Goal: Transaction & Acquisition: Purchase product/service

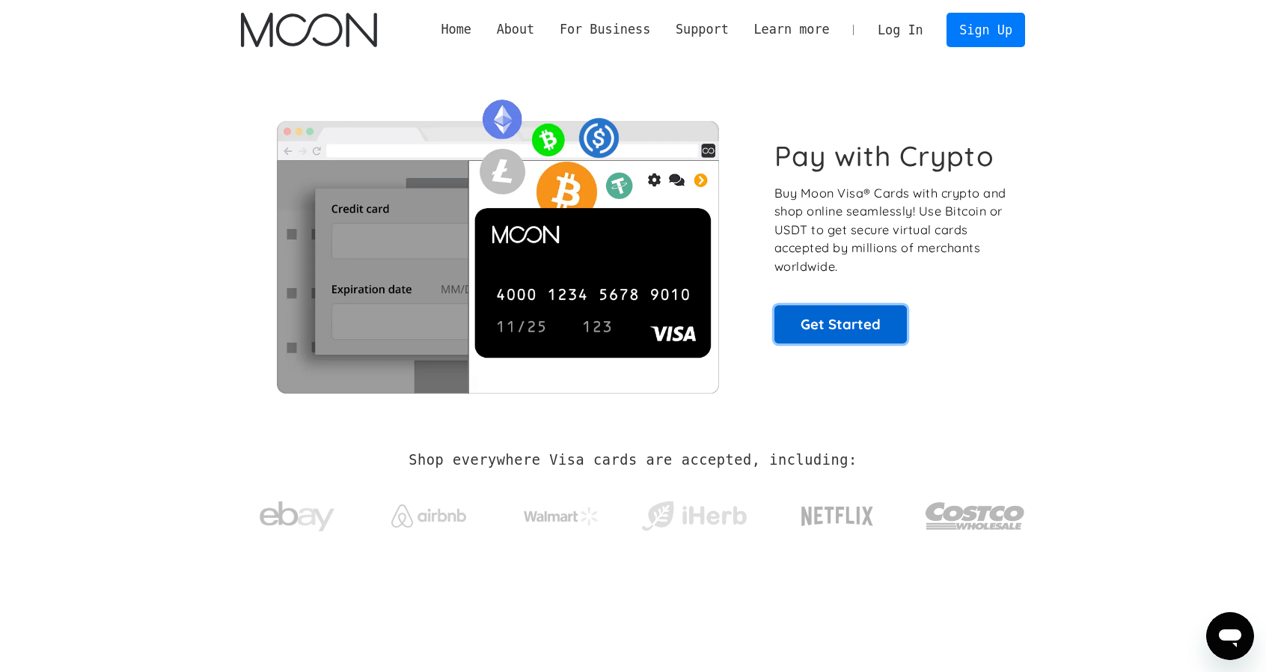
click at [845, 319] on link "Get Started" at bounding box center [840, 323] width 132 height 37
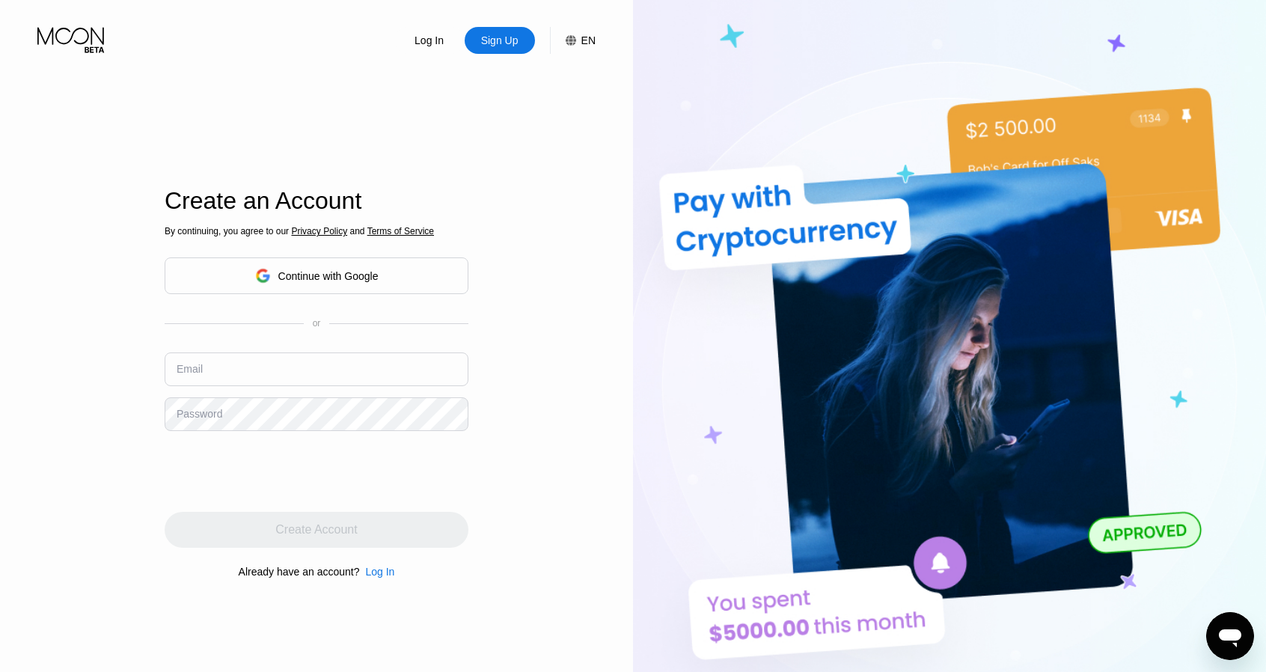
click at [341, 268] on div "Continue with Google" at bounding box center [316, 275] width 123 height 23
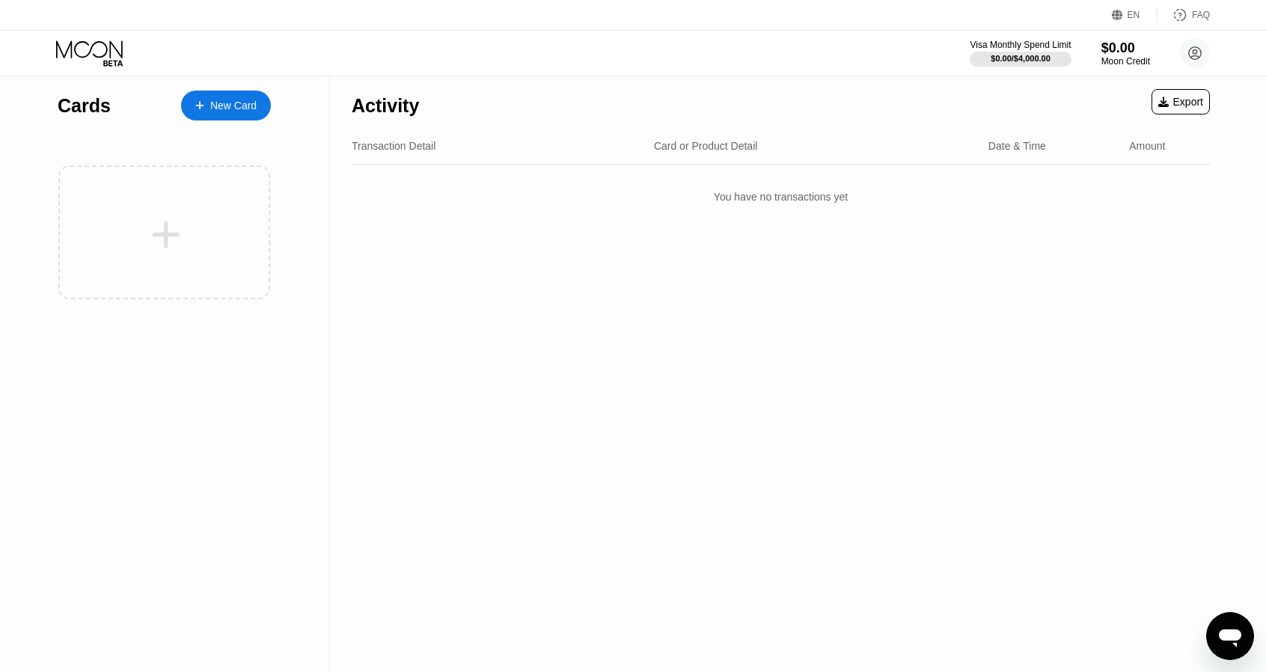
click at [224, 100] on div "New Card" at bounding box center [233, 106] width 46 height 13
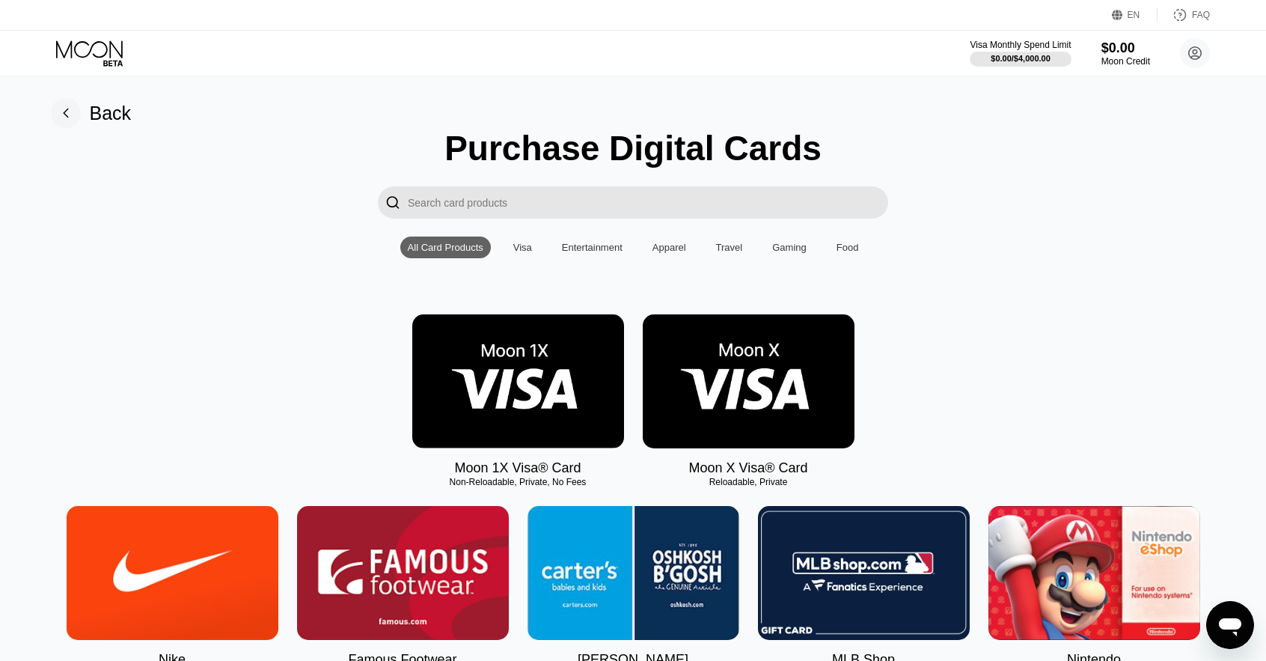
click at [1132, 11] on div "EN" at bounding box center [1133, 15] width 13 height 10
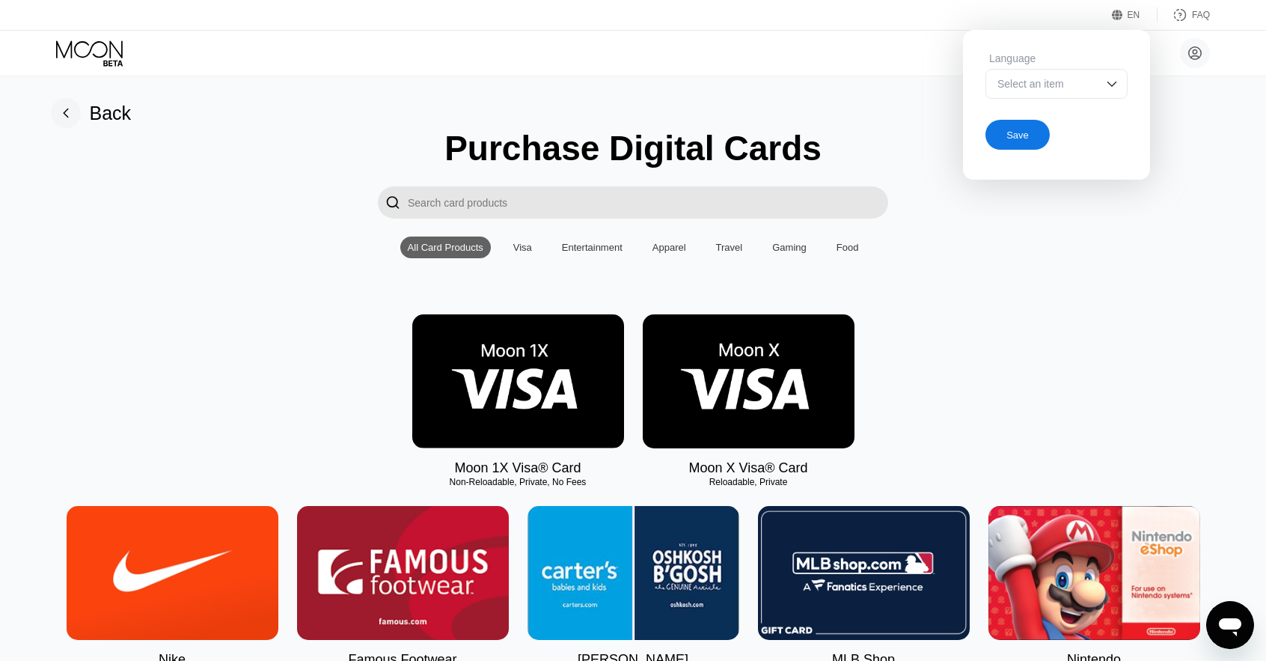
click at [1108, 89] on img at bounding box center [1111, 83] width 15 height 15
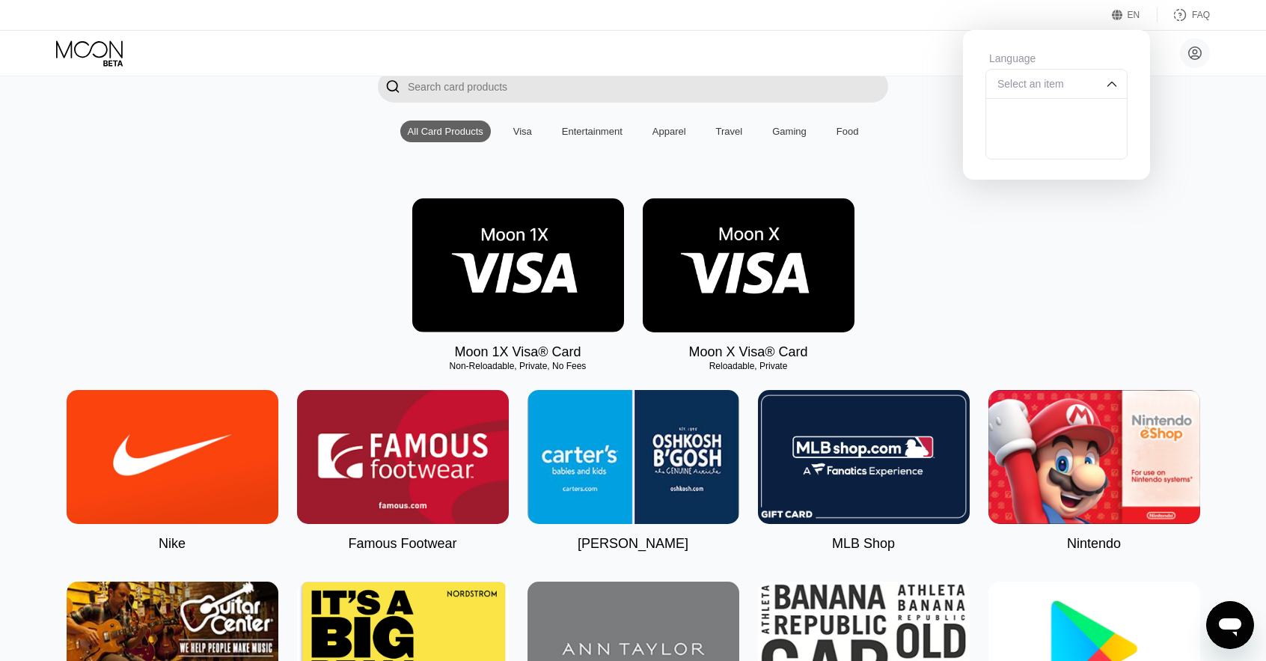
scroll to position [75, 0]
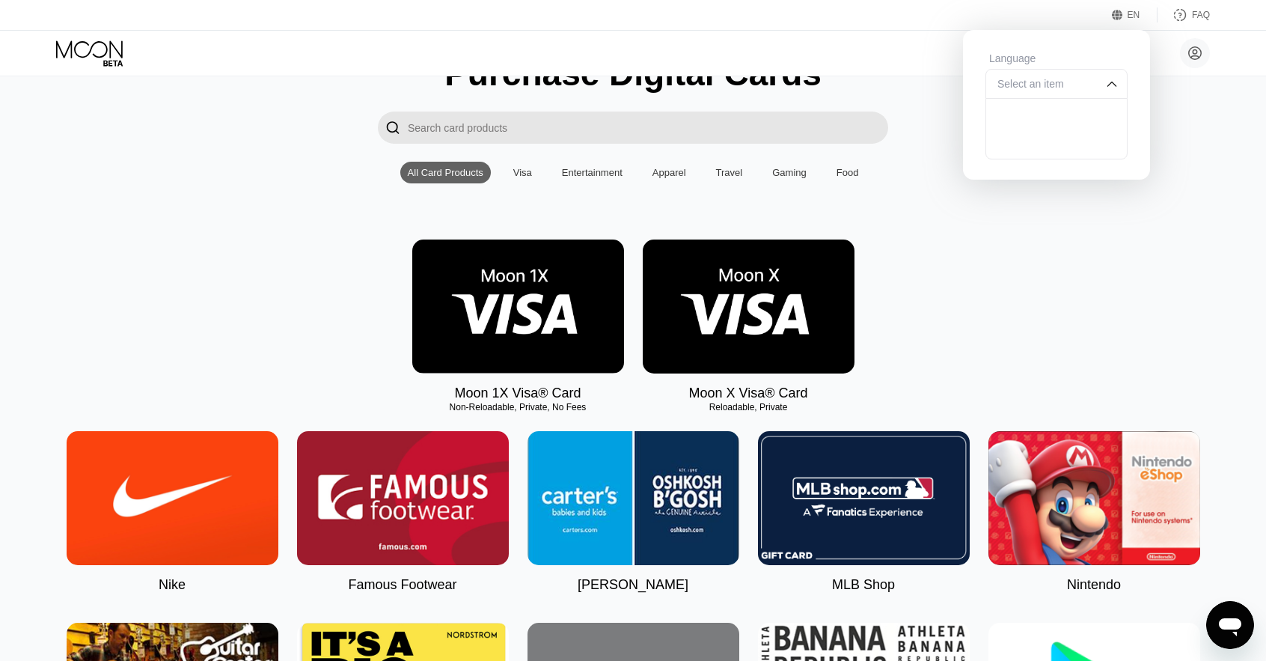
click at [1097, 82] on div "Select an item" at bounding box center [1056, 84] width 142 height 30
click at [1181, 129] on div "" at bounding box center [633, 127] width 1232 height 32
click at [1108, 86] on img at bounding box center [1111, 83] width 15 height 15
click at [1065, 88] on div "Select an item" at bounding box center [1045, 84] width 103 height 12
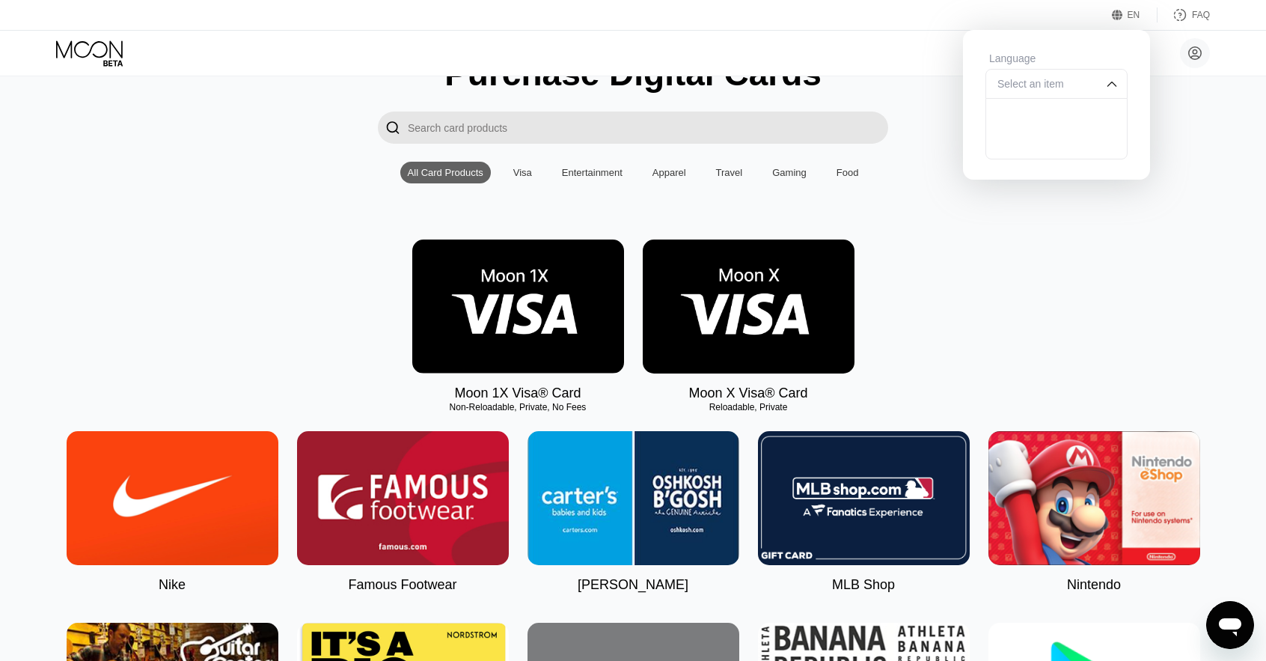
click at [1071, 88] on div "Select an item" at bounding box center [1045, 84] width 103 height 12
click at [1079, 87] on div "Select an item" at bounding box center [1045, 84] width 103 height 12
click at [1061, 156] on div at bounding box center [1056, 144] width 141 height 30
click at [1029, 135] on div "Save" at bounding box center [1017, 135] width 64 height 30
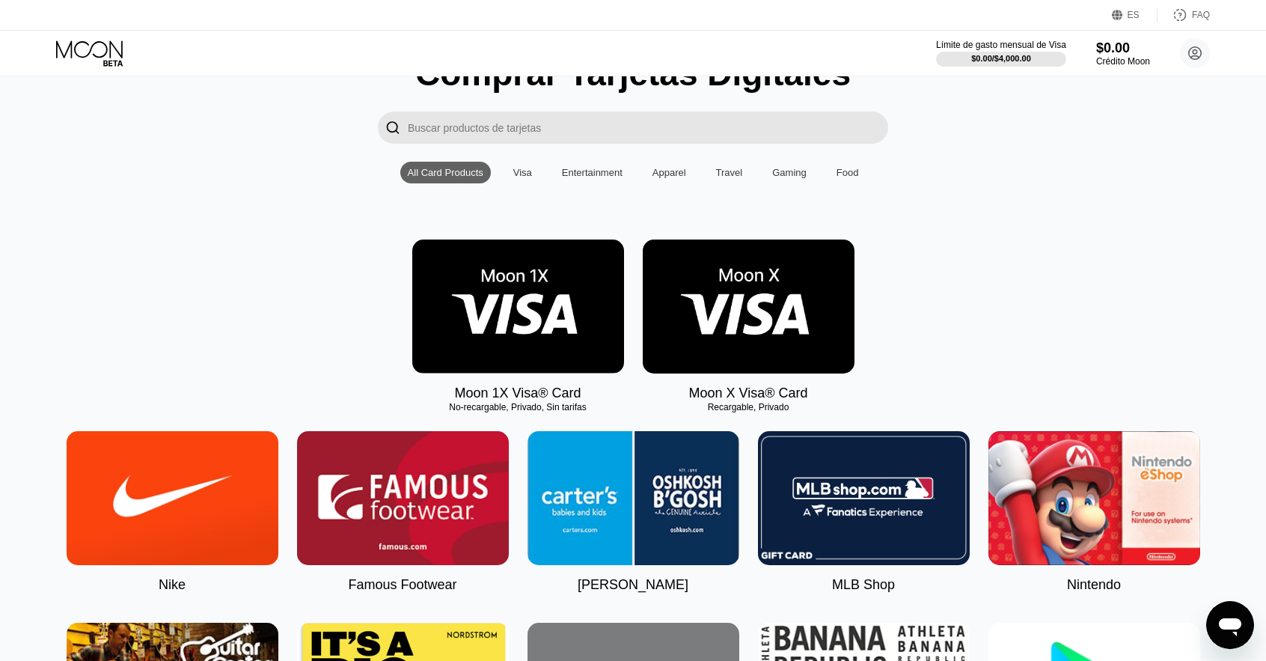
click at [1147, 18] on div "ES" at bounding box center [1135, 14] width 46 height 15
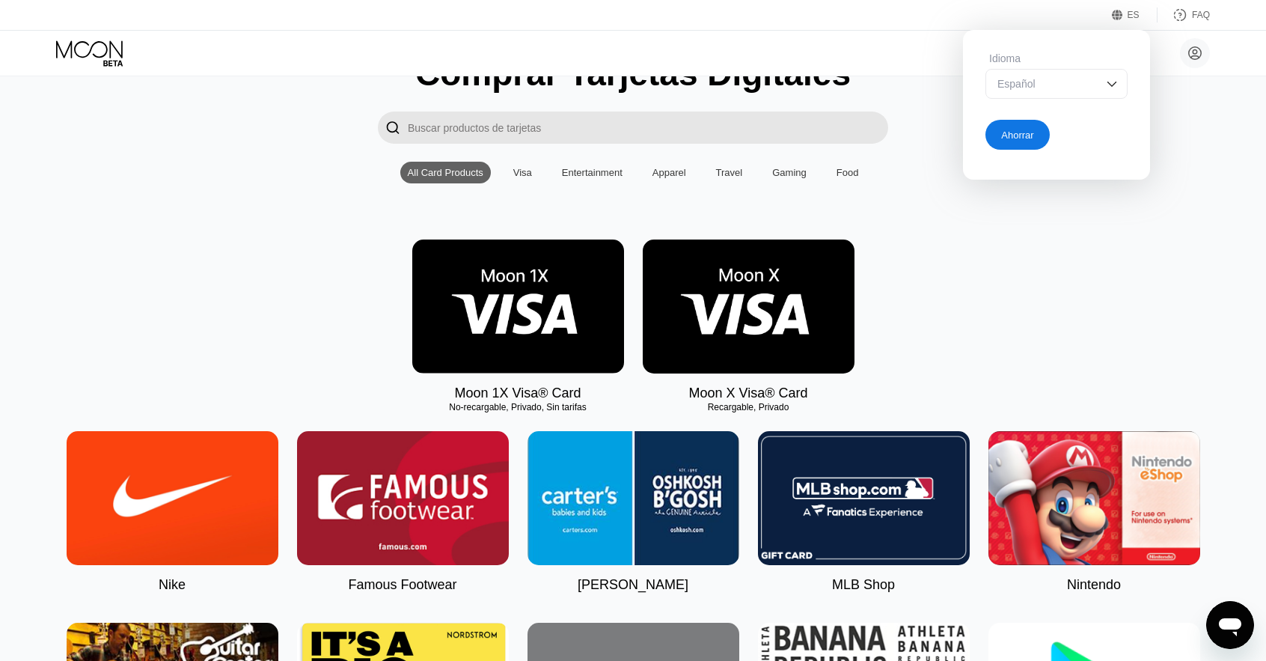
click at [1106, 77] on div "Español" at bounding box center [1056, 84] width 142 height 30
click at [1048, 115] on div "Inglés" at bounding box center [1057, 114] width 126 height 12
click at [1036, 133] on div "Ahorrar" at bounding box center [1017, 135] width 64 height 30
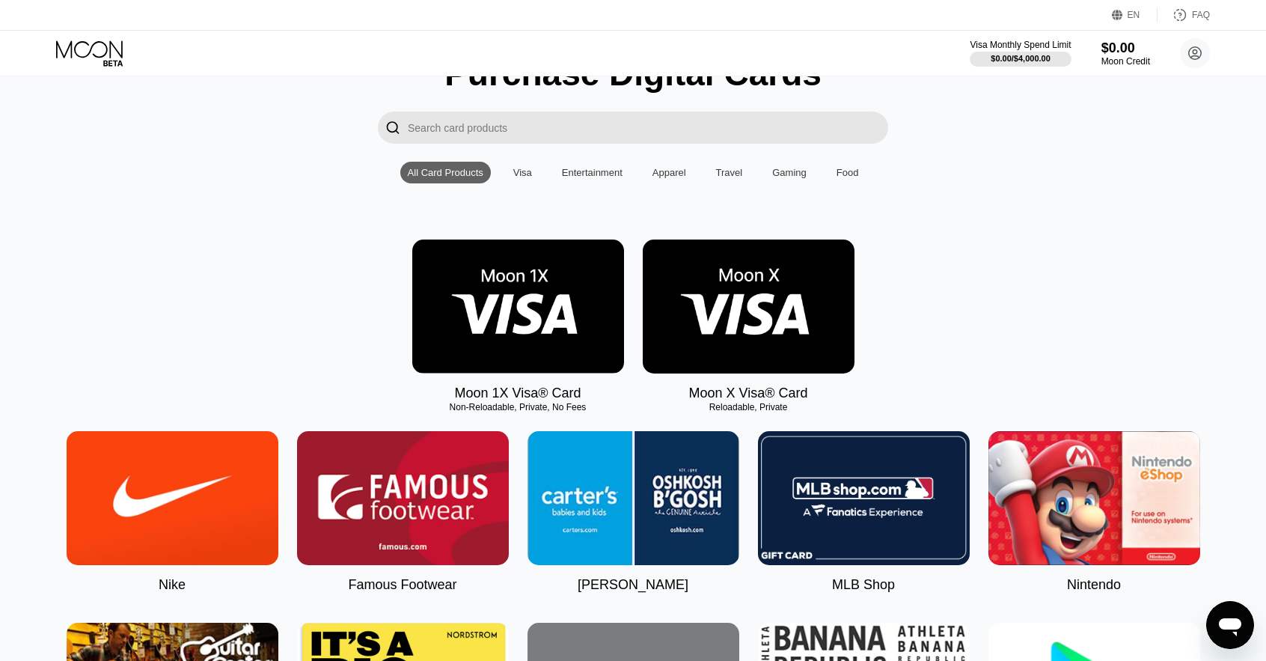
click at [1142, 22] on div "EN" at bounding box center [1135, 14] width 46 height 15
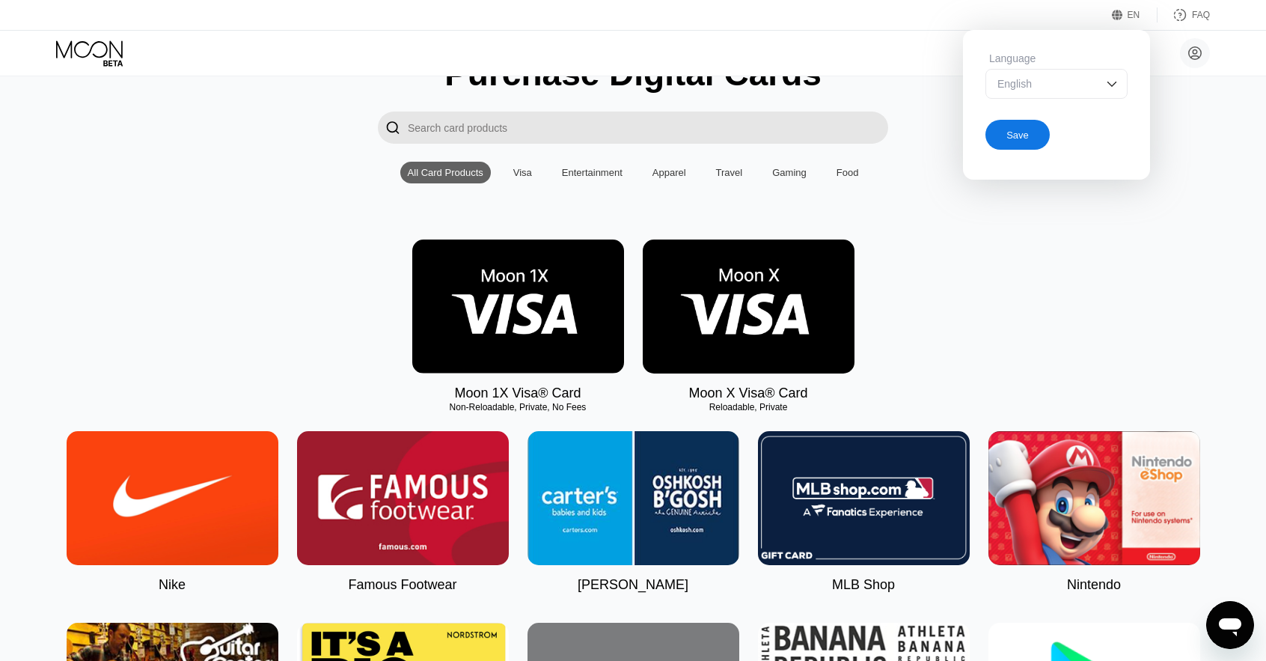
click at [1104, 94] on div "English" at bounding box center [1056, 84] width 142 height 30
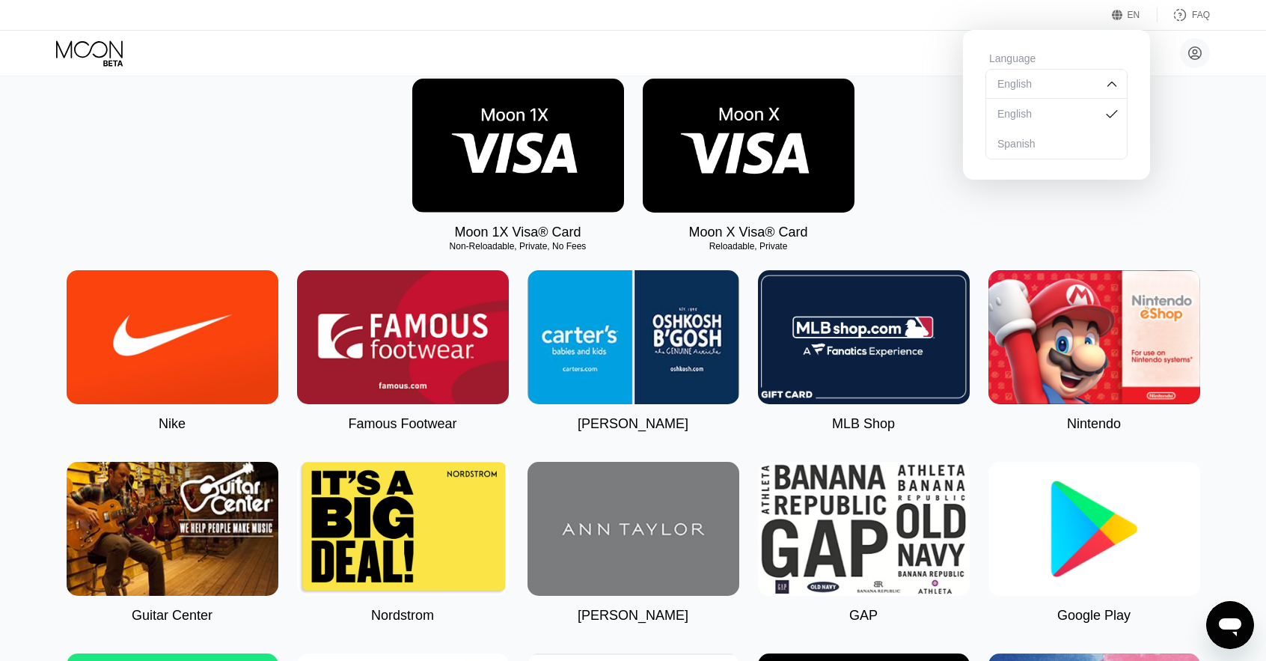
scroll to position [224, 0]
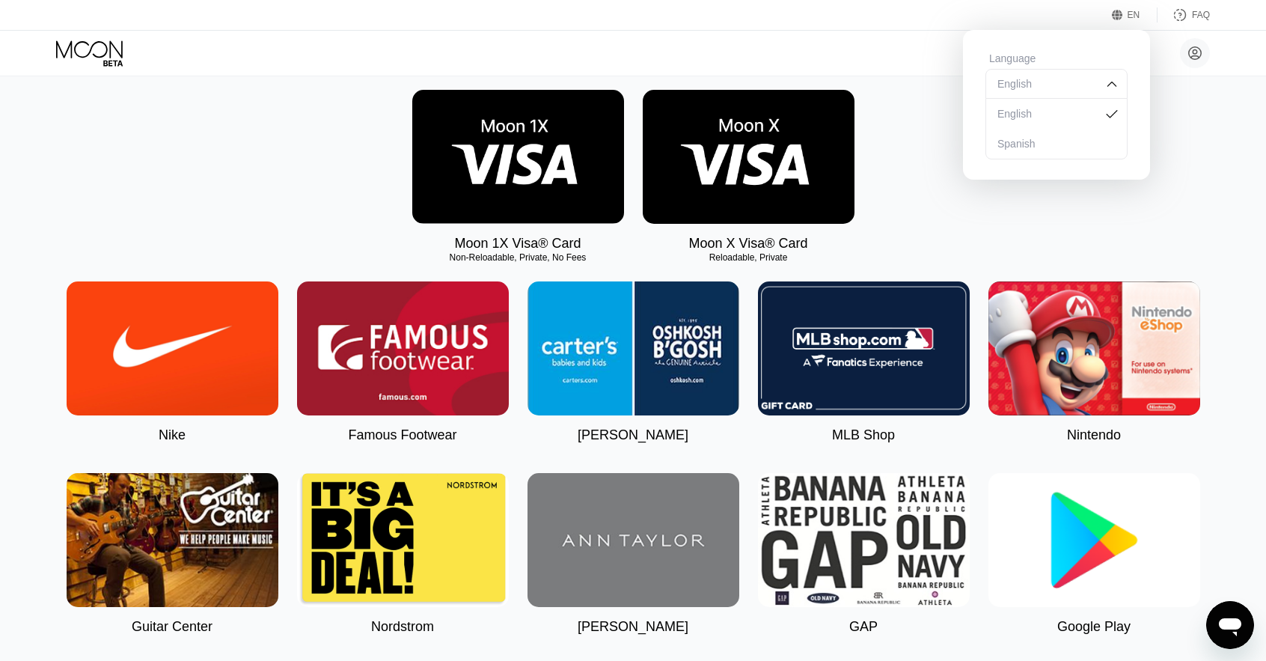
click at [1108, 91] on img at bounding box center [1111, 83] width 15 height 15
click at [1187, 135] on div "Moon 1X Visa® Card Non-Reloadable, Private, No Fees Moon X Visa® Card Reloadabl…" at bounding box center [633, 171] width 1232 height 162
click at [1012, 131] on div "Save" at bounding box center [1017, 135] width 22 height 13
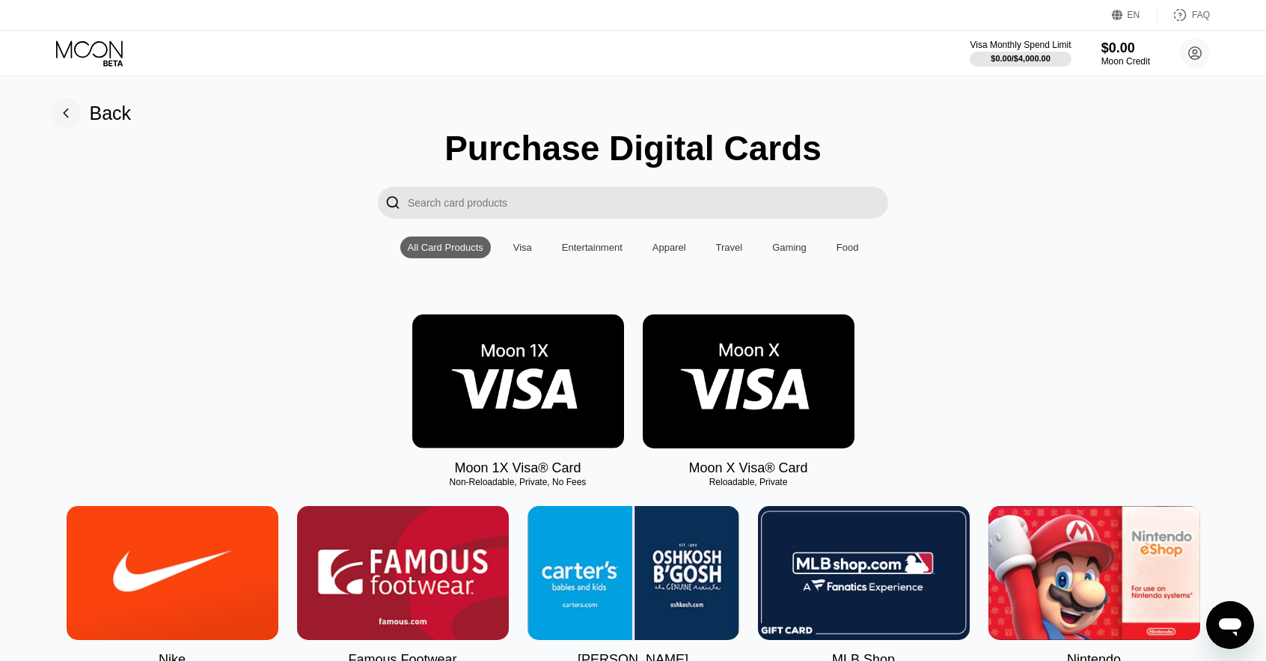
click at [736, 253] on div "Travel" at bounding box center [729, 247] width 27 height 11
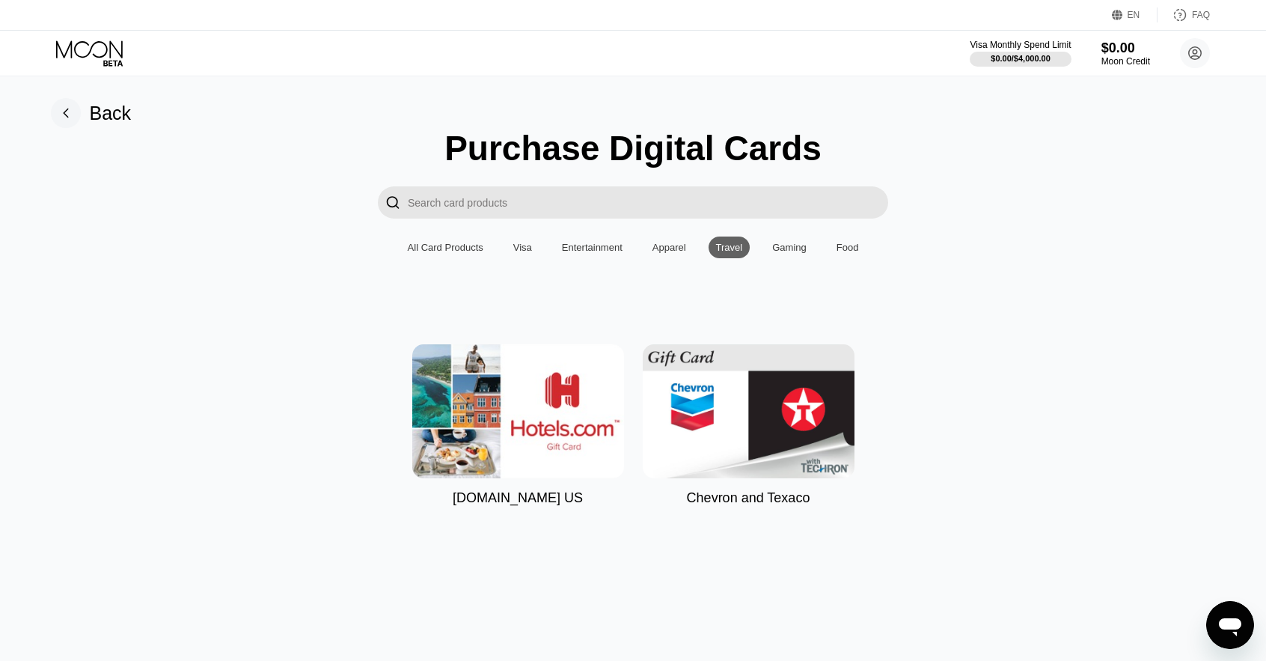
click at [444, 249] on div "All Card Products" at bounding box center [446, 247] width 76 height 11
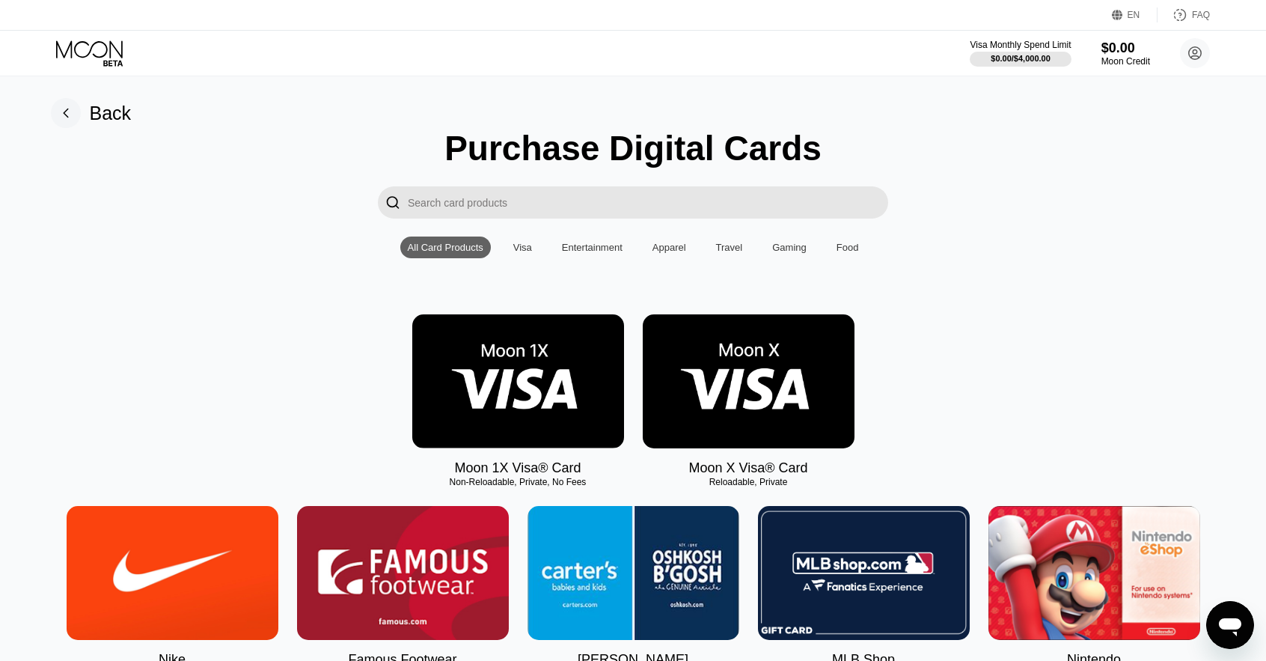
click at [524, 248] on div "Visa" at bounding box center [522, 247] width 19 height 11
